Goal: Information Seeking & Learning: Find specific fact

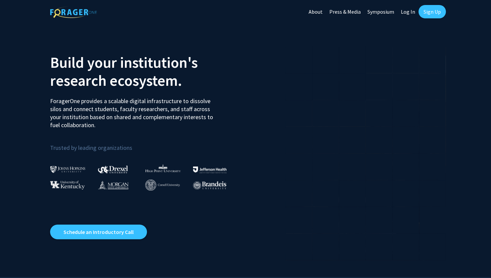
click at [412, 9] on link "Log In" at bounding box center [408, 11] width 21 height 23
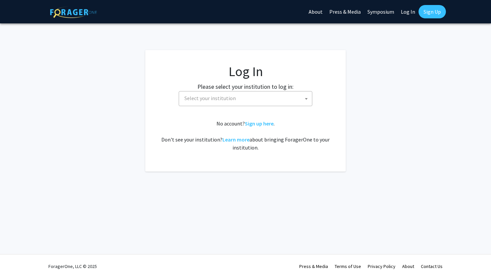
click at [269, 99] on span "Select your institution" at bounding box center [247, 99] width 130 height 14
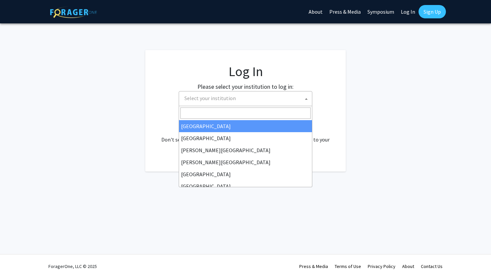
select select "34"
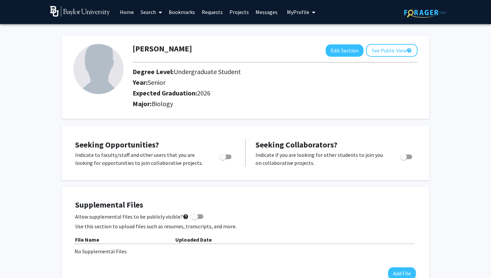
click at [152, 12] on link "Search" at bounding box center [151, 11] width 28 height 23
click at [154, 45] on span "Students" at bounding box center [157, 43] width 41 height 13
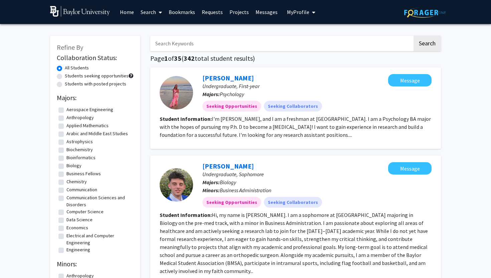
click at [173, 43] on input "Search Keywords" at bounding box center [281, 43] width 262 height 15
type input "[PERSON_NAME]"
click at [427, 44] on button "Search" at bounding box center [427, 43] width 27 height 15
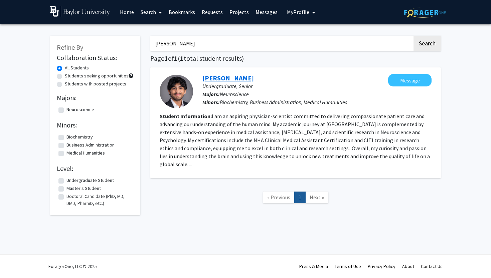
click at [240, 78] on link "[PERSON_NAME]" at bounding box center [228, 78] width 51 height 8
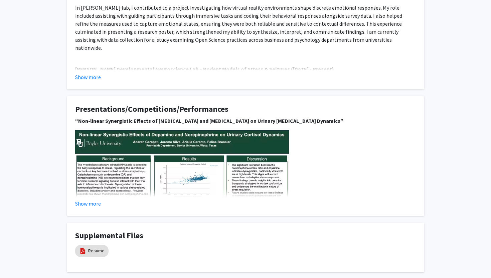
scroll to position [304, 0]
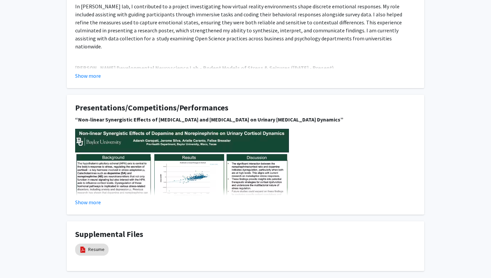
click at [172, 175] on img at bounding box center [182, 209] width 214 height 160
click at [97, 199] on button "Show more" at bounding box center [88, 203] width 26 height 8
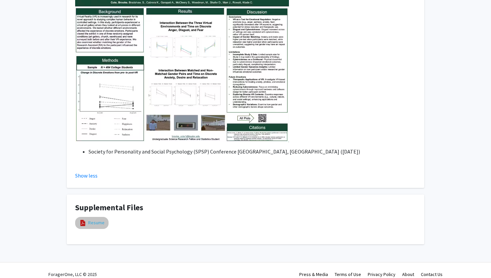
scroll to position [648, 0]
click at [89, 220] on link "Resume" at bounding box center [96, 223] width 16 height 7
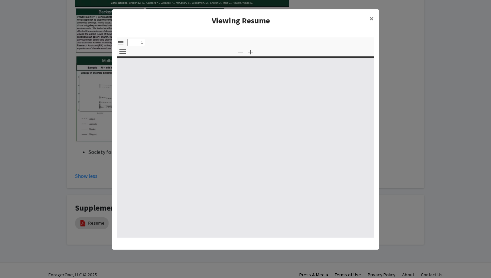
select select "custom"
type input "0"
select select "custom"
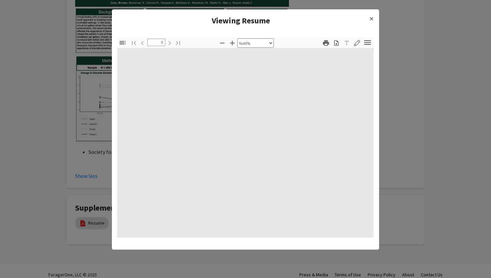
type input "1"
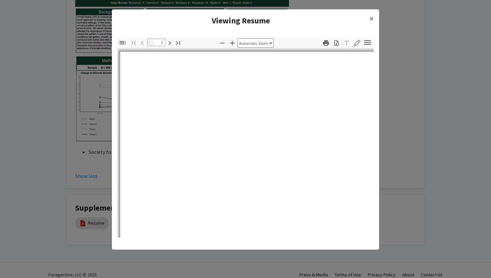
select select "auto"
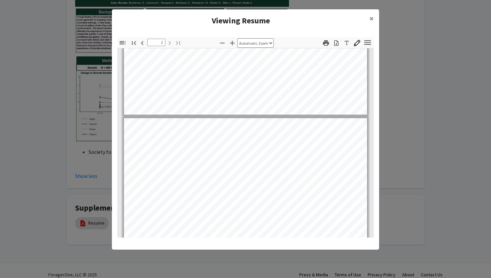
type input "1"
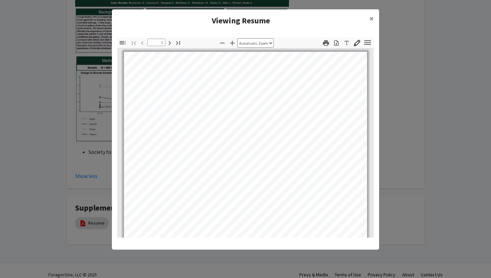
scroll to position [0, 0]
click at [372, 18] on span "×" at bounding box center [372, 18] width 4 height 10
